Goal: Task Accomplishment & Management: Complete application form

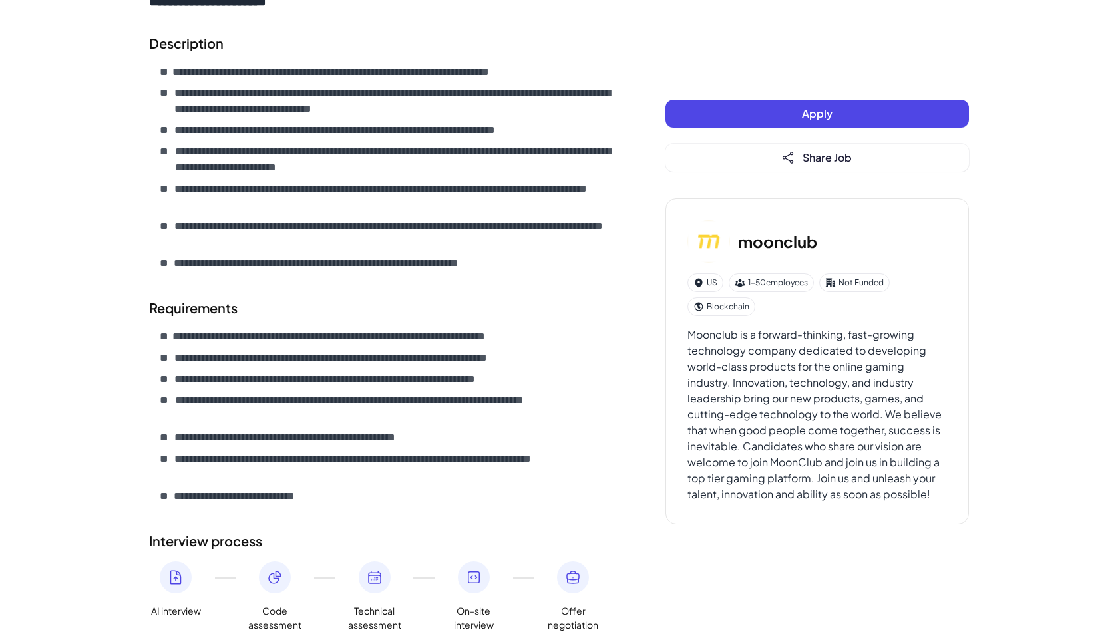
scroll to position [462, 0]
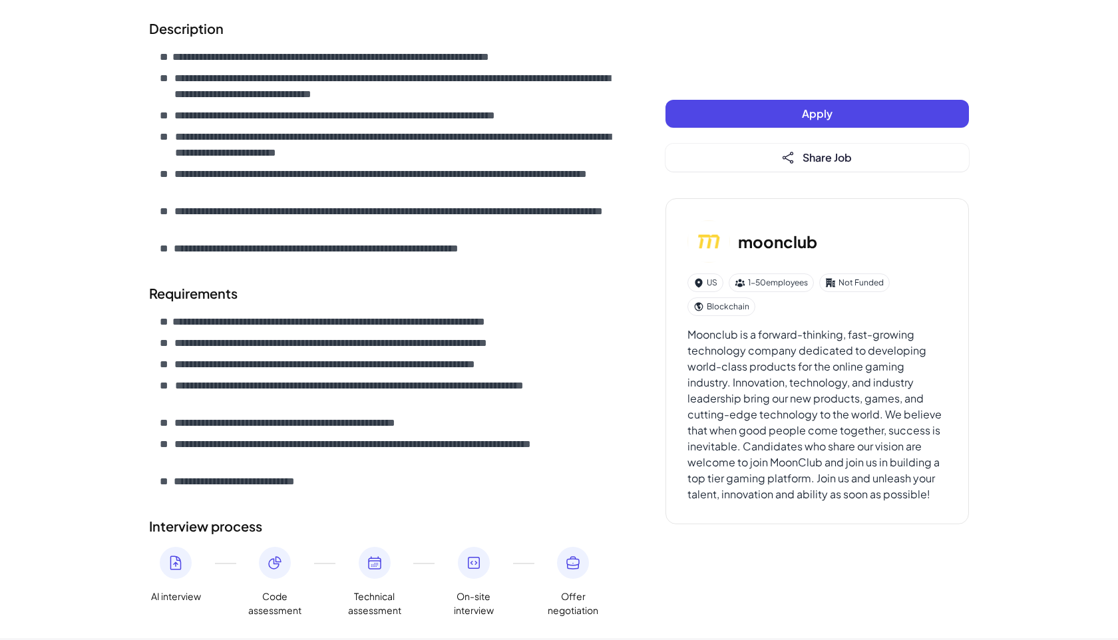
click at [692, 102] on button "Apply" at bounding box center [816, 114] width 303 height 28
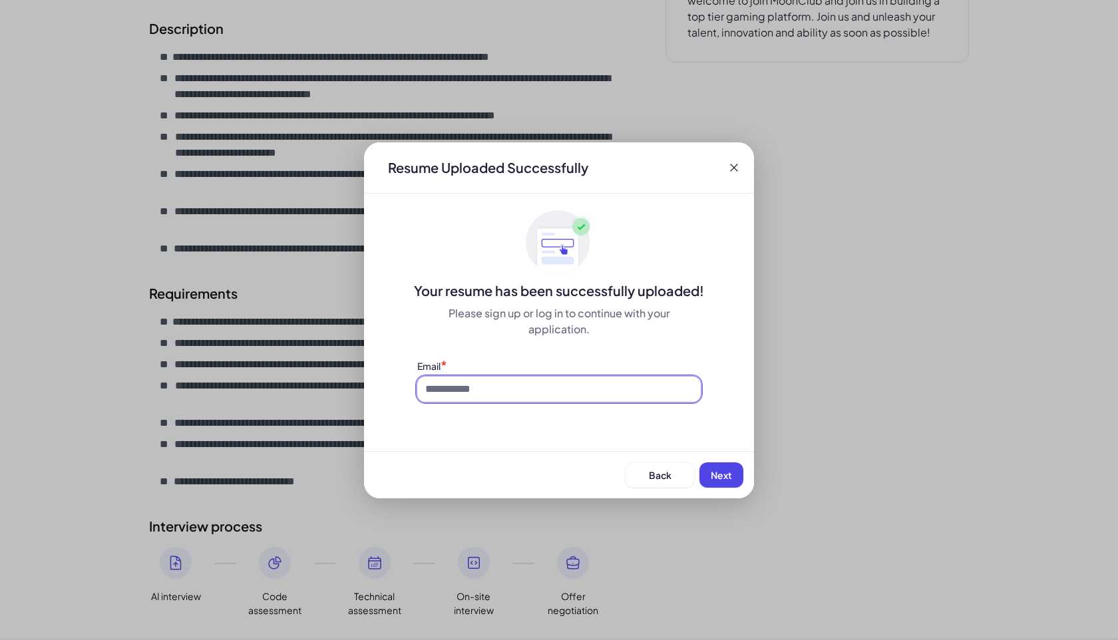
click at [512, 392] on input at bounding box center [558, 388] width 283 height 25
type input "**********"
click at [709, 478] on button "Next" at bounding box center [721, 474] width 44 height 25
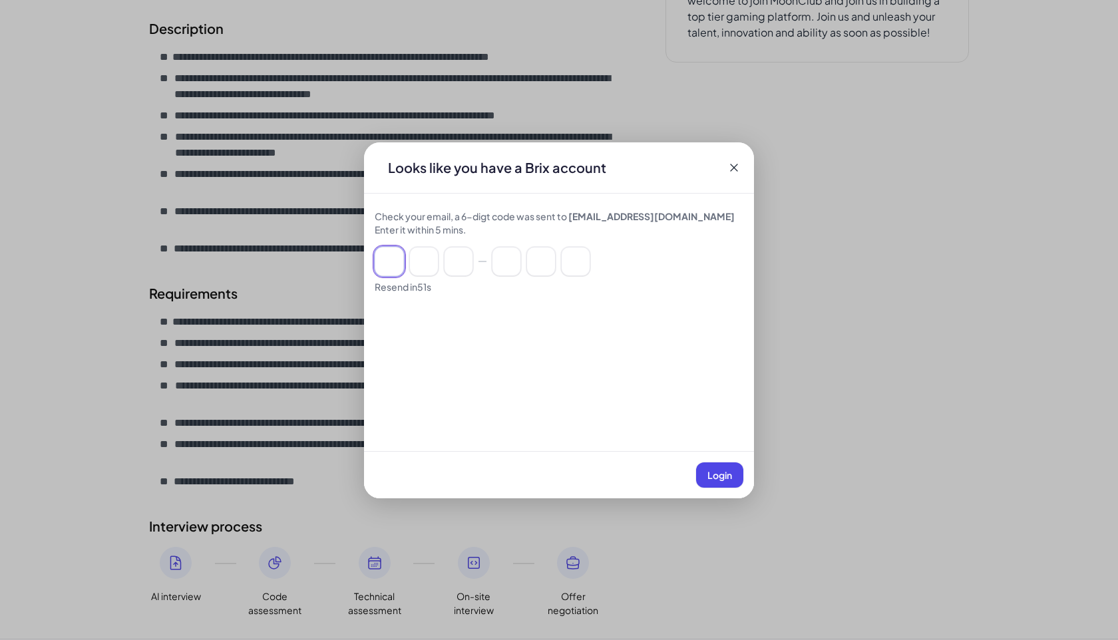
click at [383, 247] on input at bounding box center [388, 261] width 29 height 29
type input "*"
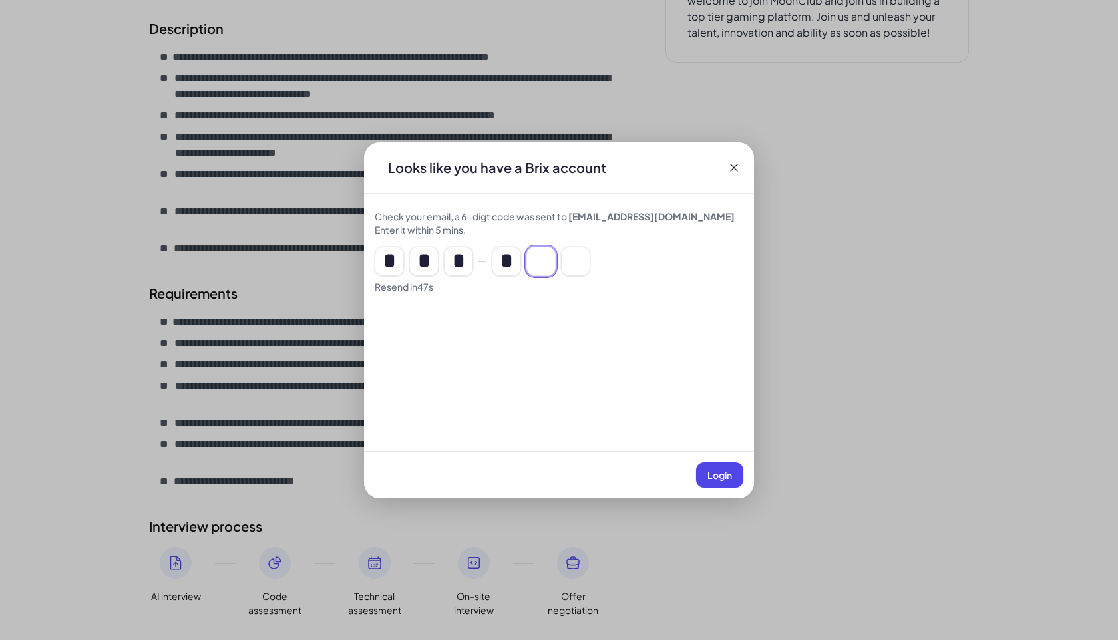
type input "*"
click at [714, 470] on span "Login" at bounding box center [719, 475] width 25 height 12
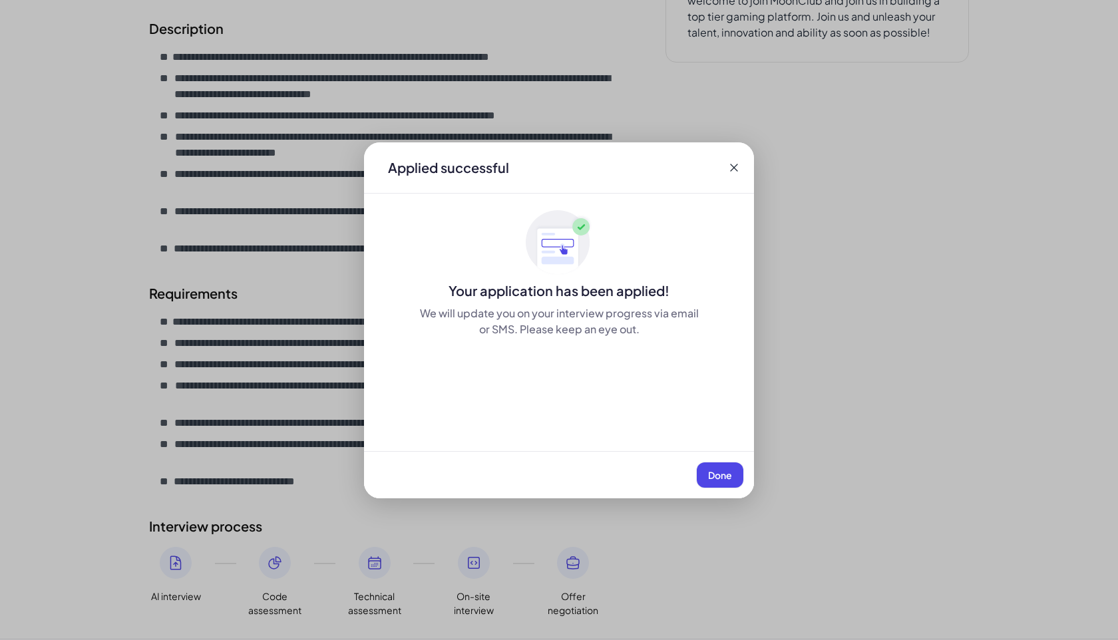
click at [714, 470] on span "Done" at bounding box center [720, 475] width 24 height 12
